Goal: Register for event/course

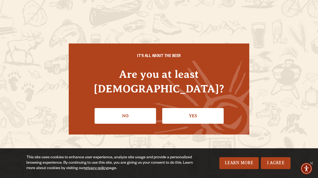
click at [192, 114] on link "Yes" at bounding box center [193, 116] width 62 height 16
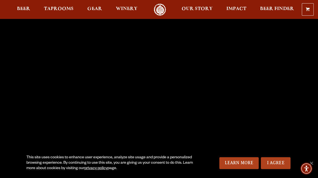
click at [267, 161] on link "I Agree" at bounding box center [276, 163] width 30 height 12
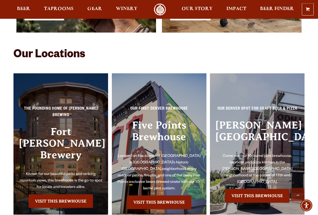
scroll to position [1041, 0]
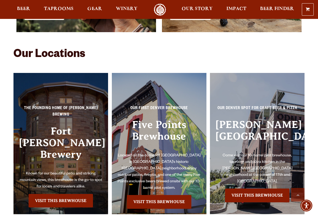
click at [59, 178] on link "Visit this Brewhouse" at bounding box center [61, 200] width 64 height 13
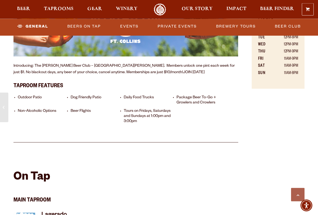
scroll to position [339, 0]
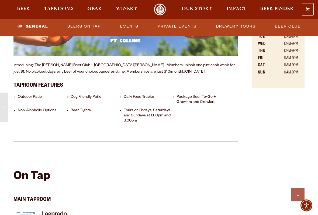
click at [145, 108] on li "Tours on Fridays, Saturdays and Sundays at 1:00pm and 3:00pm" at bounding box center [149, 116] width 51 height 16
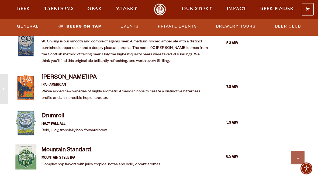
click at [130, 29] on link "Events" at bounding box center [129, 26] width 23 height 12
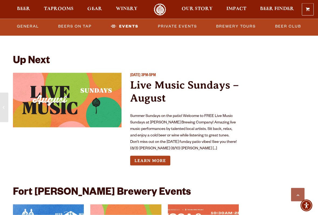
scroll to position [1941, 0]
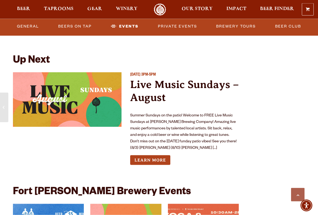
click at [149, 155] on link "Learn More" at bounding box center [150, 160] width 40 height 10
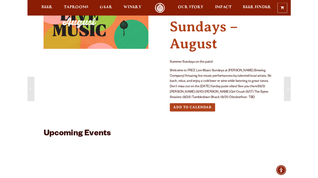
scroll to position [39, 0]
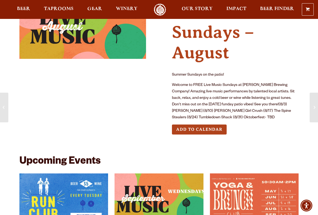
click at [202, 127] on button "Add to Calendar" at bounding box center [199, 129] width 55 height 10
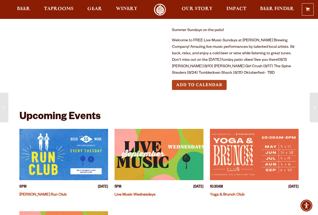
scroll to position [84, 0]
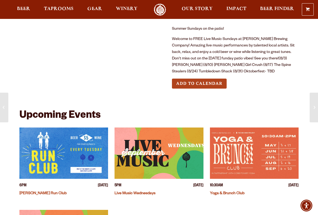
click at [0, 46] on div "[DATE] 3PM-5PM Live Music Sundays – [PERSON_NAME] Sundays on the patio! Welcome…" at bounding box center [159, 108] width 318 height 384
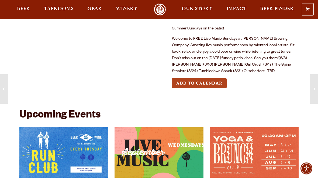
scroll to position [85, 0]
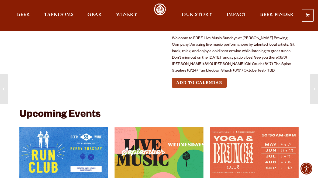
click at [137, 17] on span "Winery" at bounding box center [127, 15] width 22 height 4
